Goal: Task Accomplishment & Management: Use online tool/utility

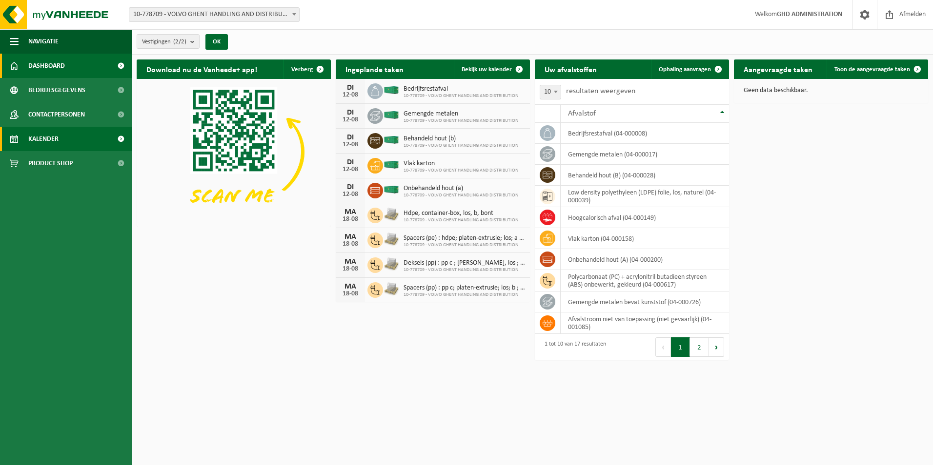
click at [61, 142] on link "Kalender" at bounding box center [66, 139] width 132 height 24
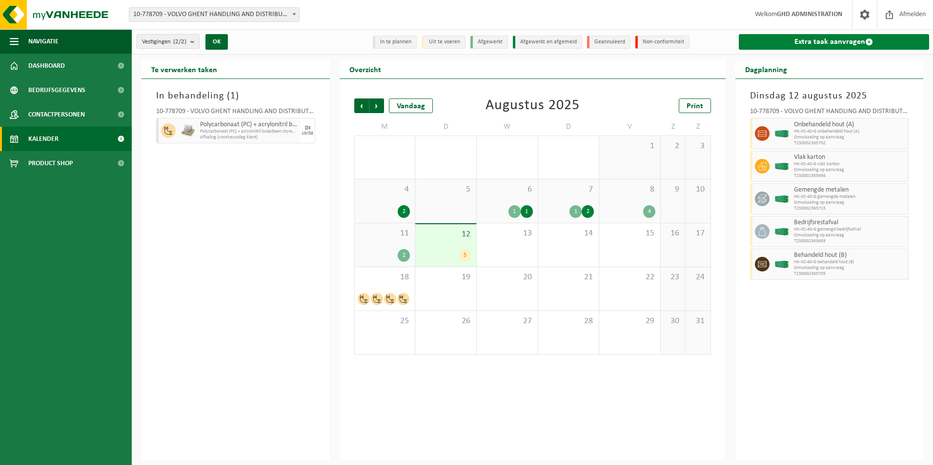
click at [833, 43] on link "Extra taak aanvragen" at bounding box center [833, 42] width 191 height 16
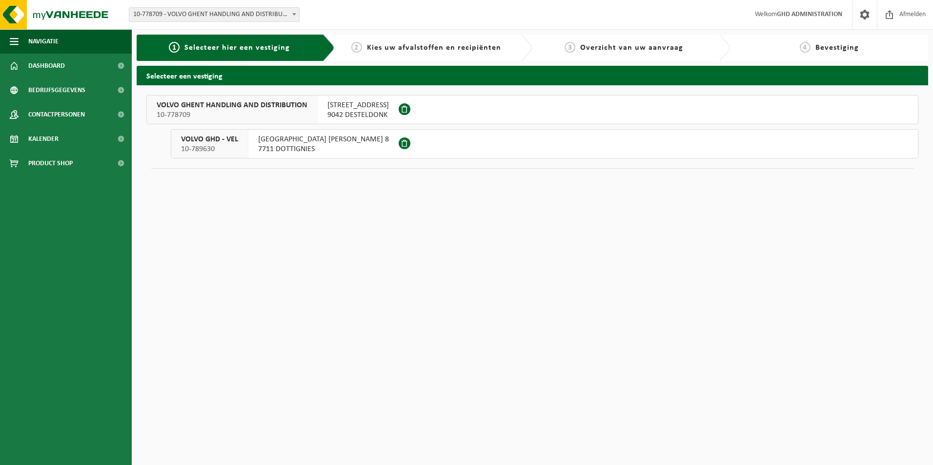
click at [338, 109] on span "SKALDENSTRAAT 102" at bounding box center [357, 105] width 61 height 10
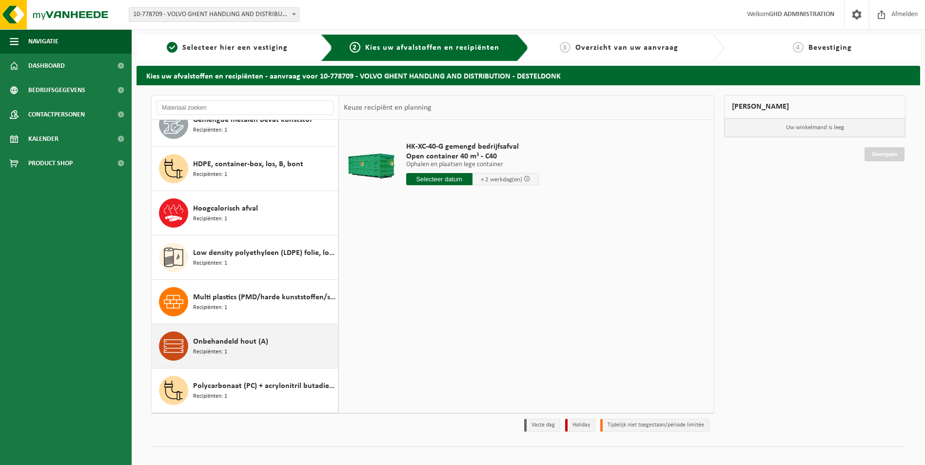
click at [252, 335] on div "Onbehandeld hout (A) Recipiënten: 1" at bounding box center [264, 346] width 142 height 29
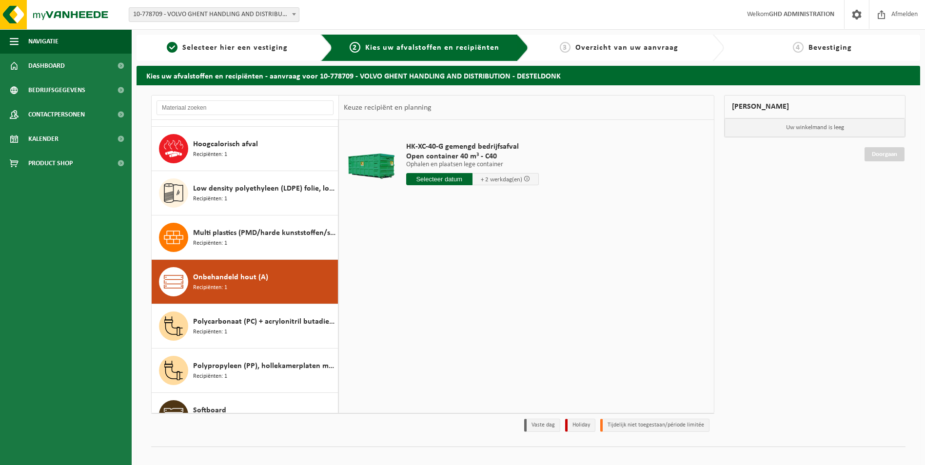
scroll to position [399, 0]
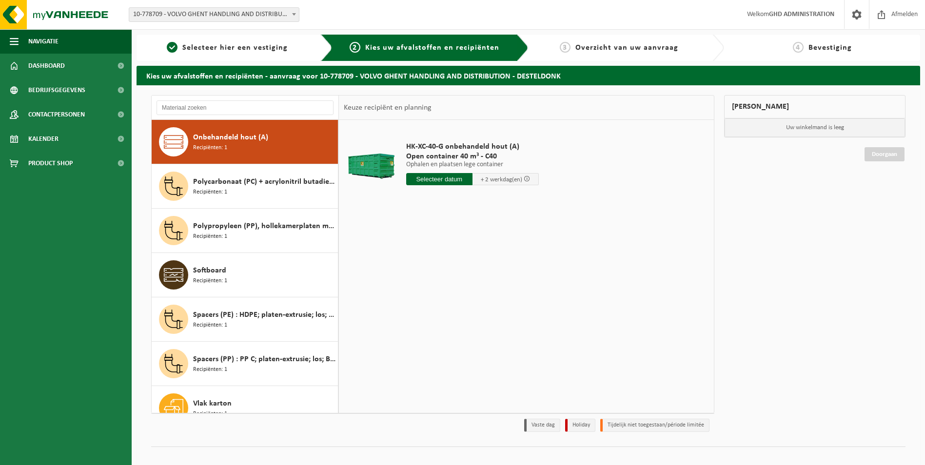
click at [447, 182] on input "text" at bounding box center [439, 179] width 66 height 12
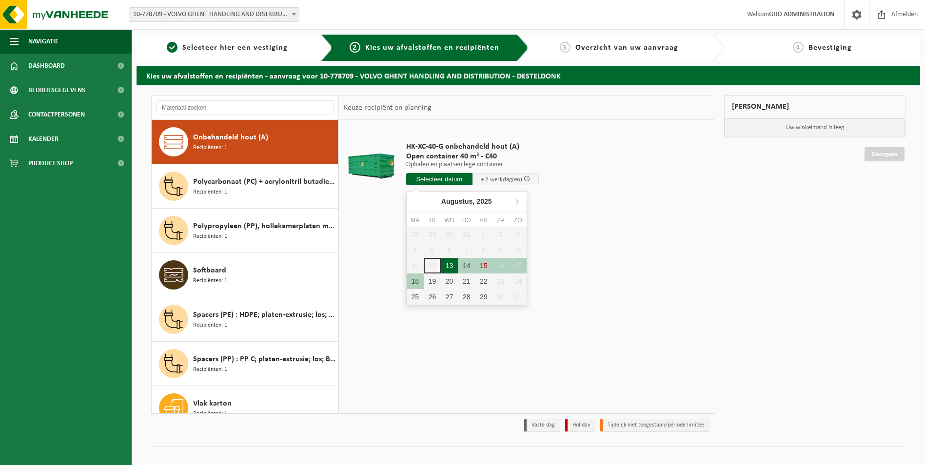
click at [448, 266] on div "13" at bounding box center [449, 266] width 17 height 16
type input "Van 2025-08-13"
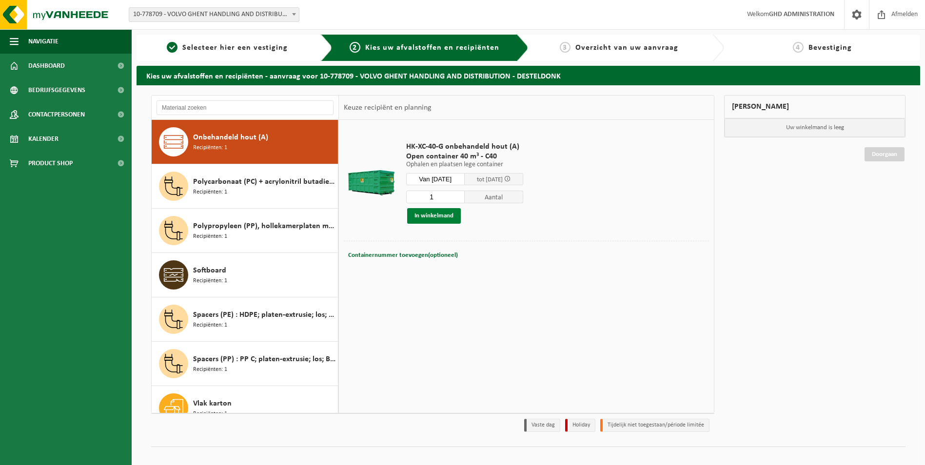
click at [435, 217] on button "In winkelmand" at bounding box center [434, 216] width 54 height 16
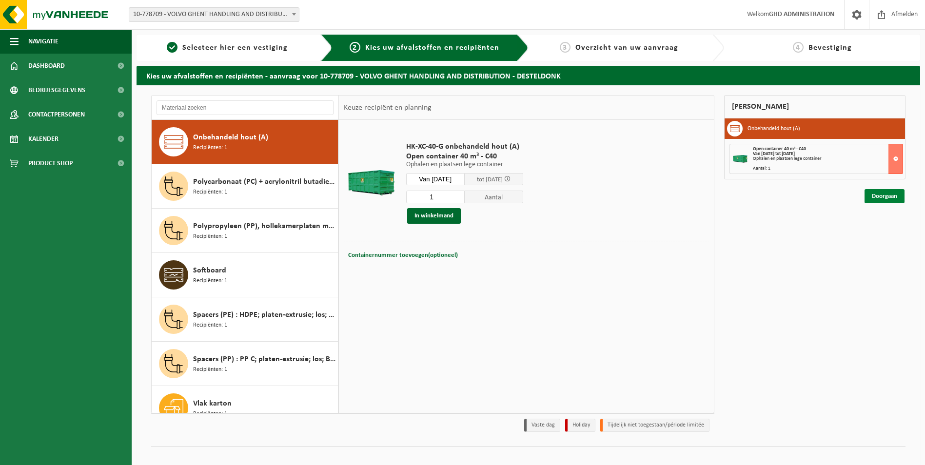
click at [888, 200] on link "Doorgaan" at bounding box center [885, 196] width 40 height 14
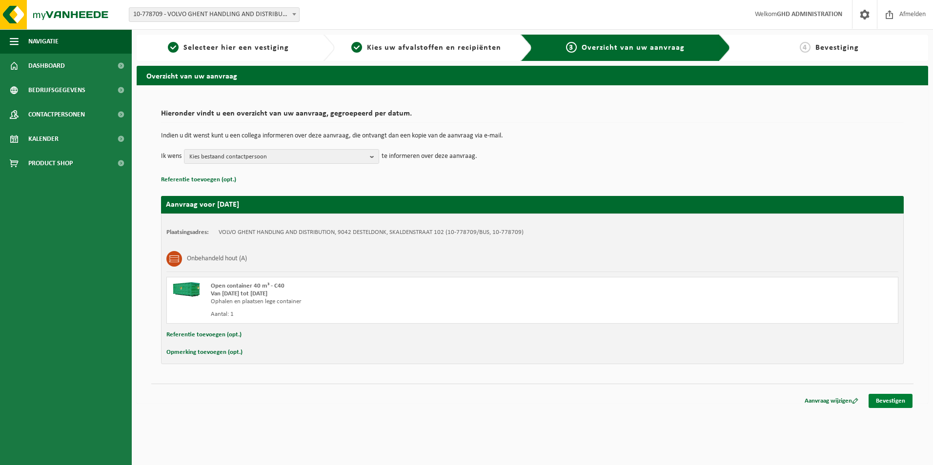
click at [894, 401] on link "Bevestigen" at bounding box center [890, 401] width 44 height 14
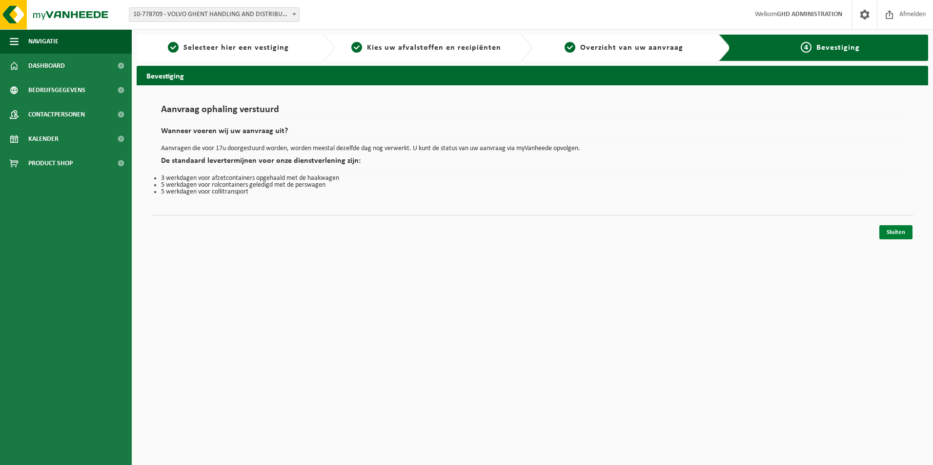
click at [902, 238] on link "Sluiten" at bounding box center [895, 232] width 33 height 14
